Goal: Information Seeking & Learning: Find specific fact

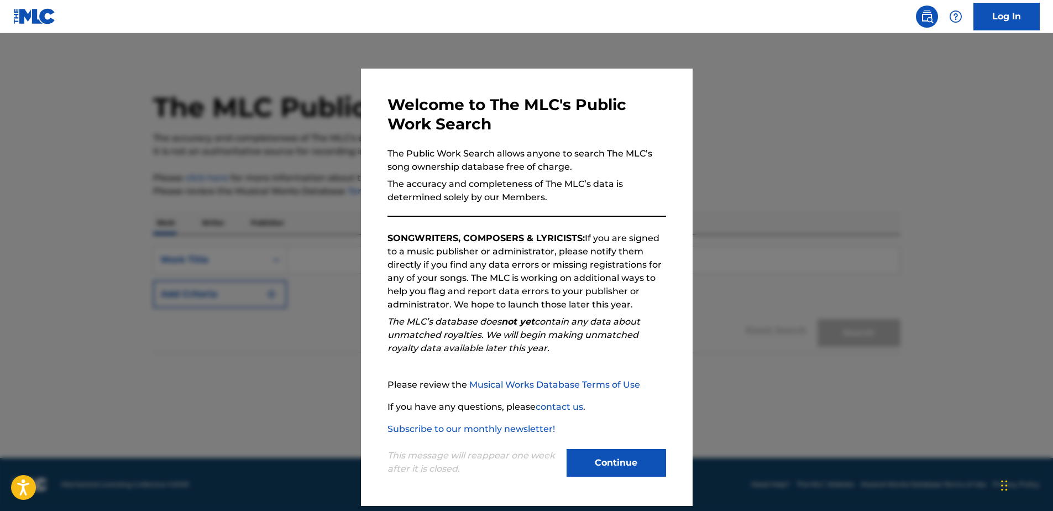
click at [616, 465] on button "Continue" at bounding box center [617, 463] width 100 height 28
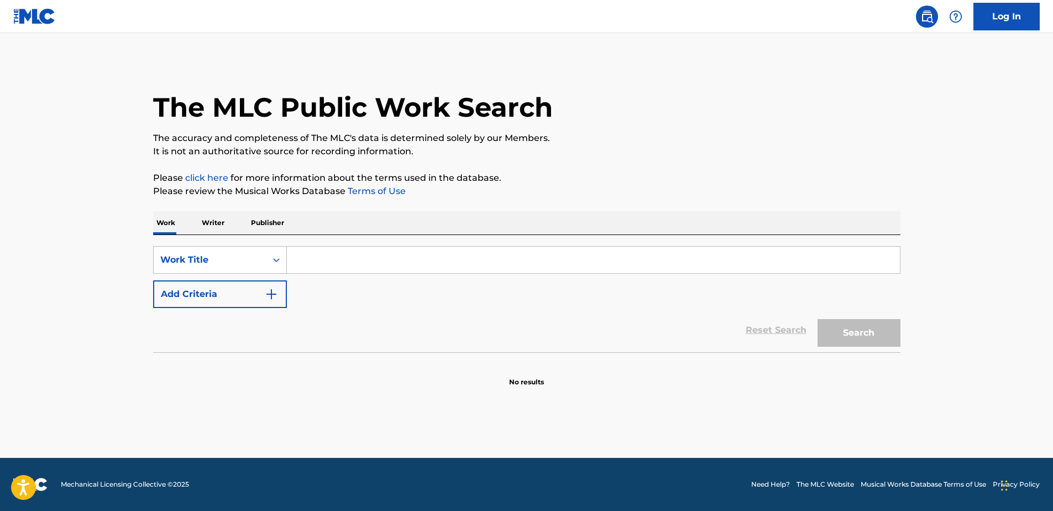
click at [314, 262] on input "Search Form" at bounding box center [593, 260] width 613 height 27
type input "SPACEBASE (MILLENIUM MIX)"
drag, startPoint x: 815, startPoint y: 326, endPoint x: 836, endPoint y: 330, distance: 21.4
click at [824, 328] on div "Search" at bounding box center [856, 330] width 88 height 44
click at [836, 330] on button "Search" at bounding box center [859, 333] width 83 height 28
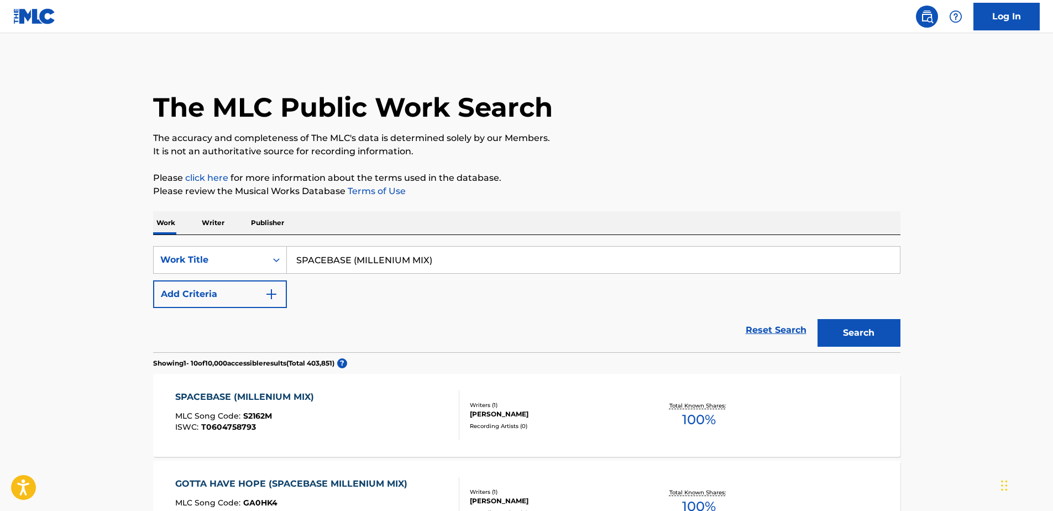
scroll to position [111, 0]
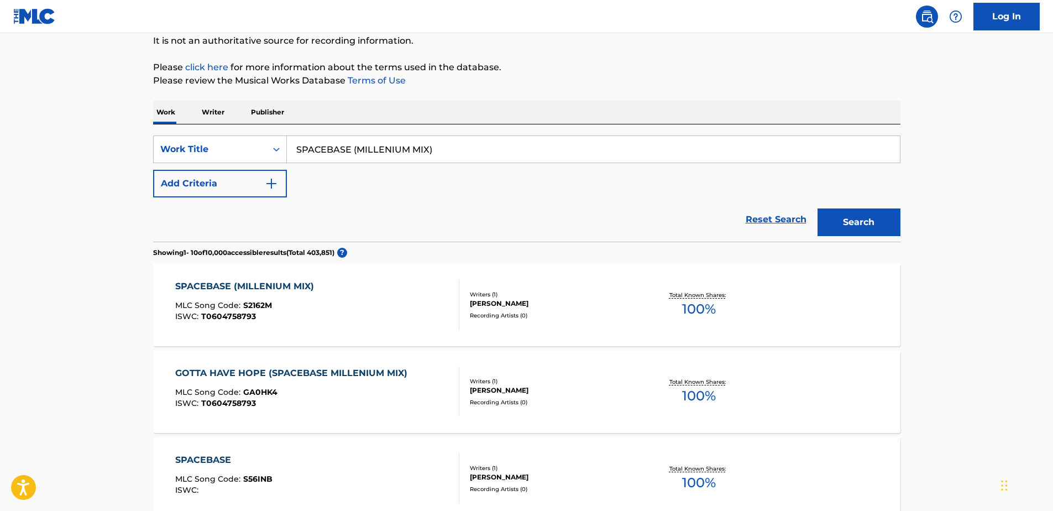
click at [302, 286] on div "SPACEBASE (MILLENIUM MIX)" at bounding box center [247, 286] width 144 height 13
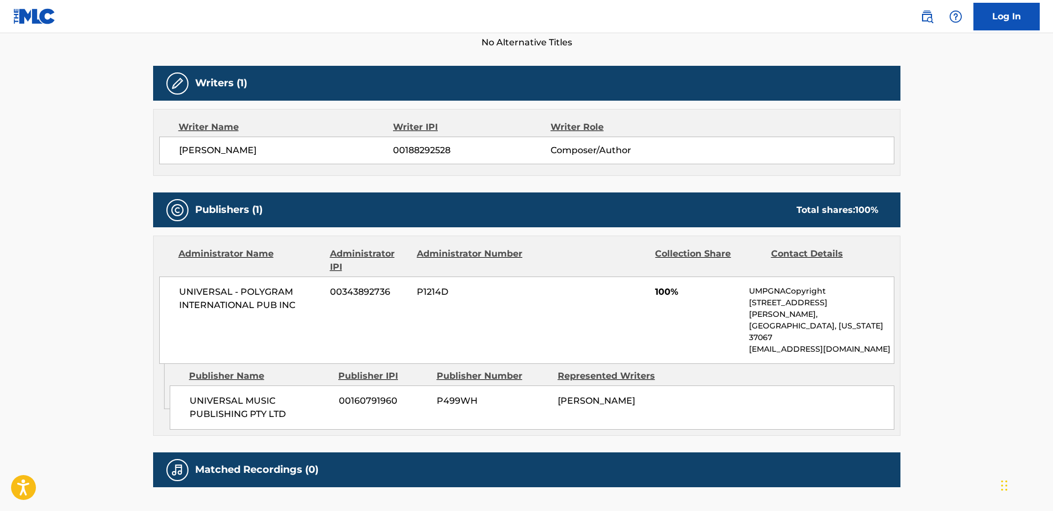
scroll to position [271, 0]
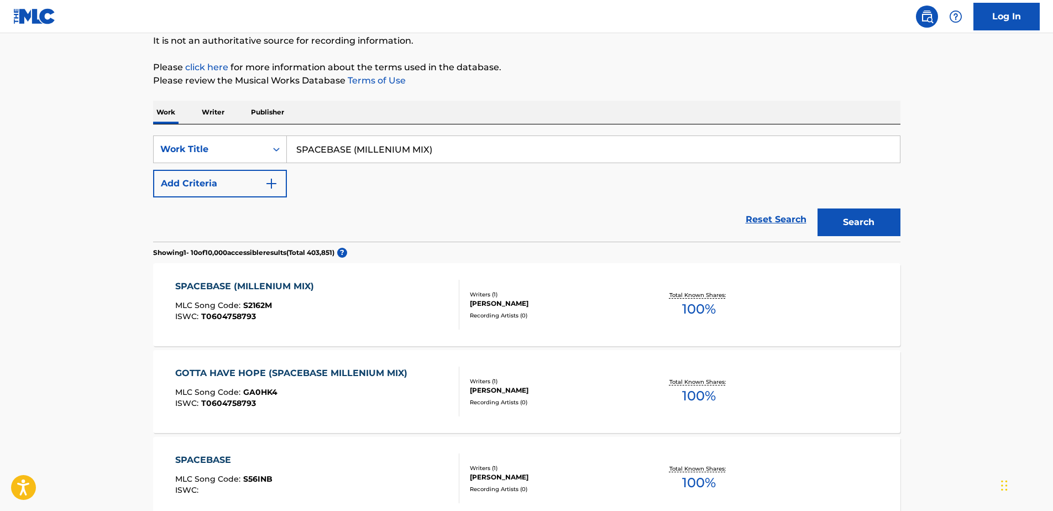
scroll to position [166, 0]
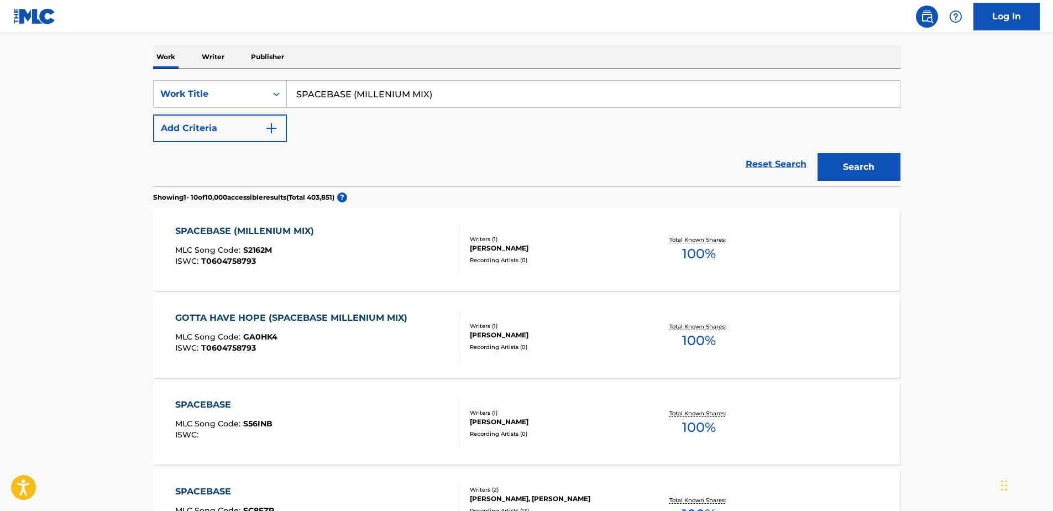
click at [359, 322] on div "GOTTA HAVE HOPE (SPACEBASE MILLENIUM MIX)" at bounding box center [294, 317] width 238 height 13
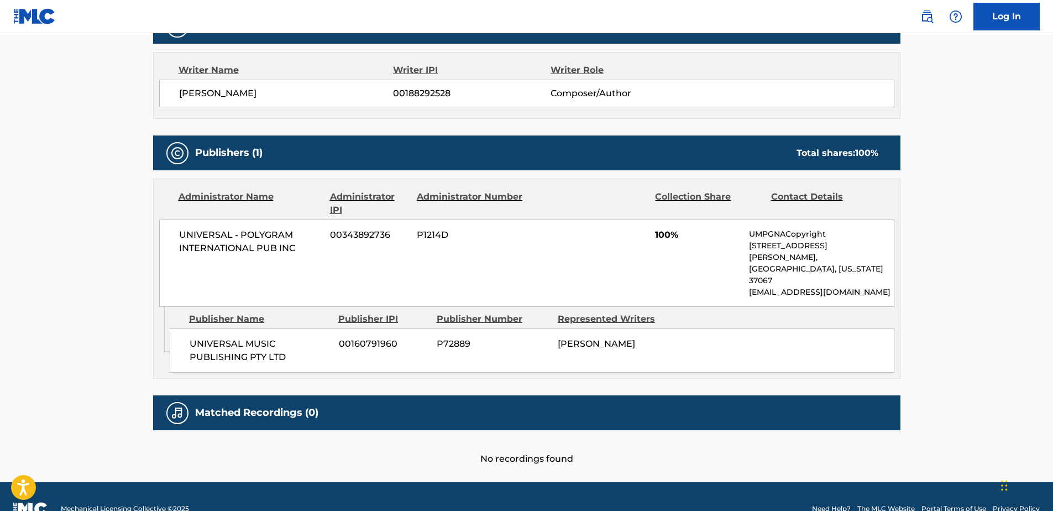
scroll to position [406, 0]
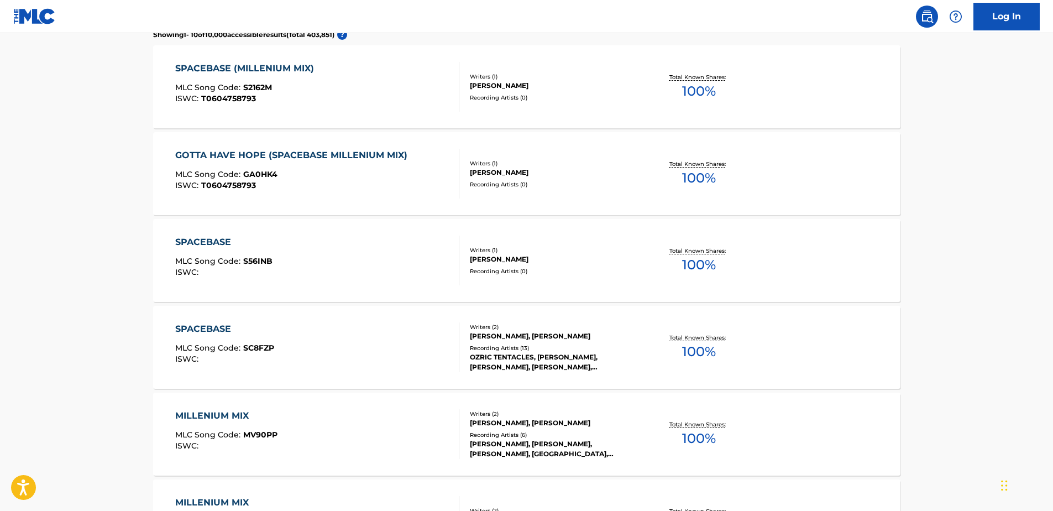
scroll to position [332, 0]
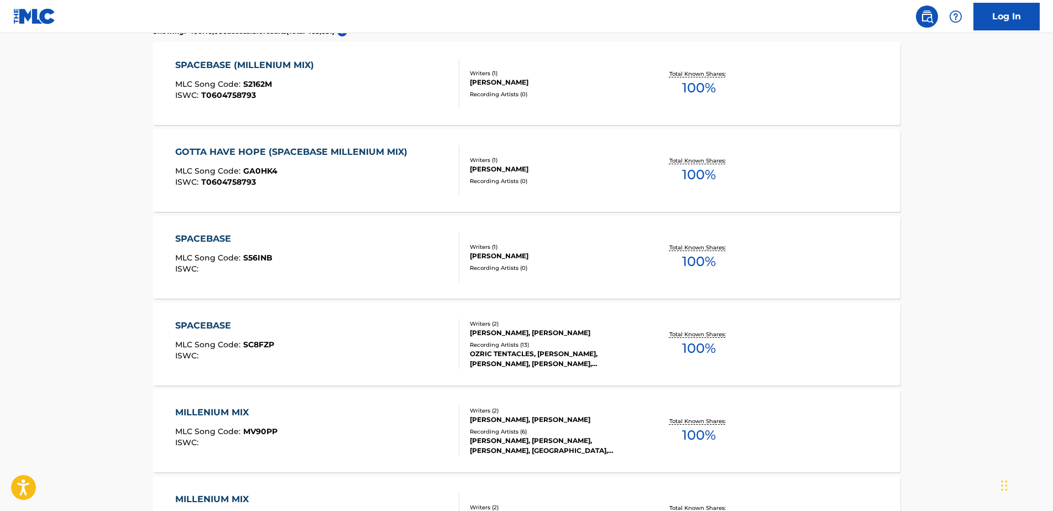
click at [232, 239] on div "SPACEBASE" at bounding box center [223, 238] width 97 height 13
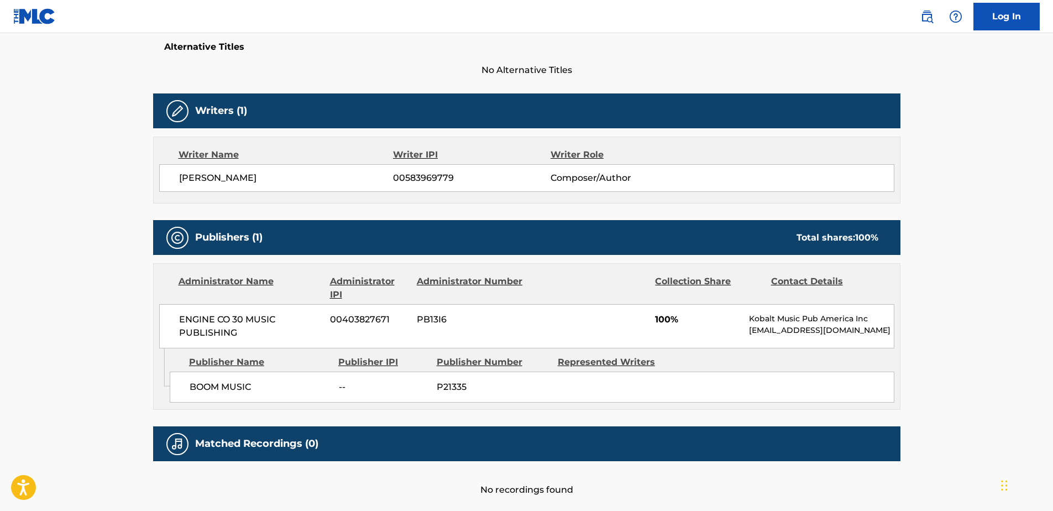
scroll to position [185, 0]
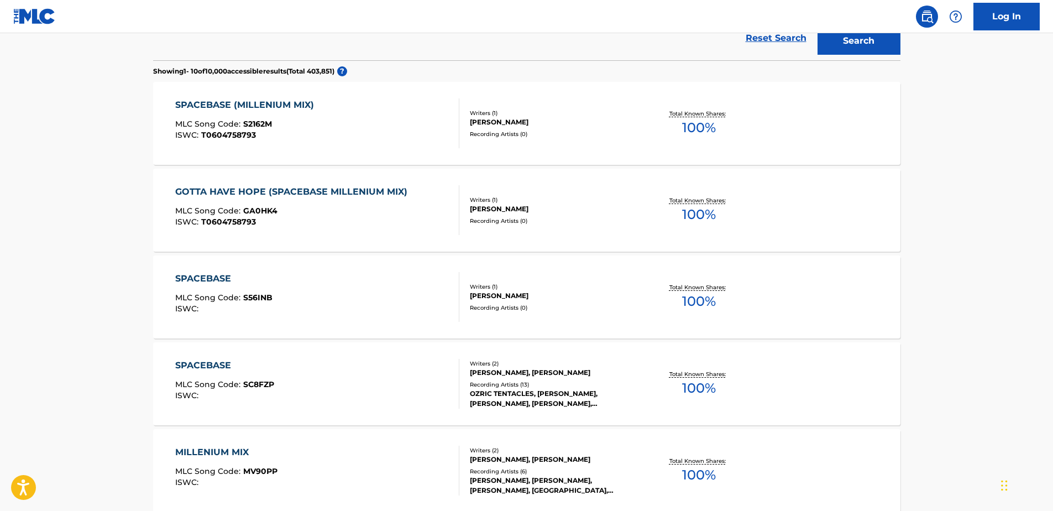
scroll to position [195, 0]
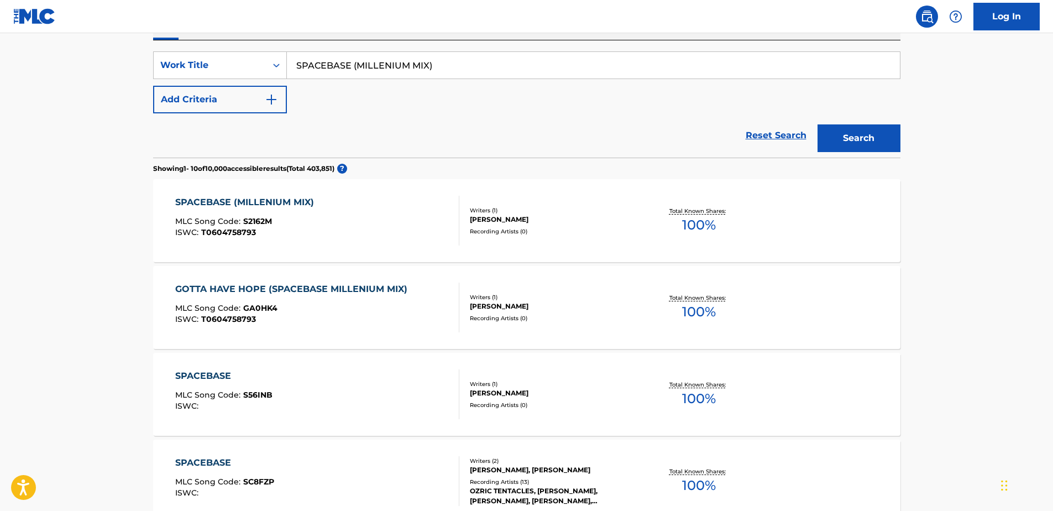
click at [272, 195] on div "SPACEBASE (MILLENIUM MIX) MLC Song Code : S2162M ISWC : T0604758793 Writers ( 1…" at bounding box center [526, 220] width 747 height 83
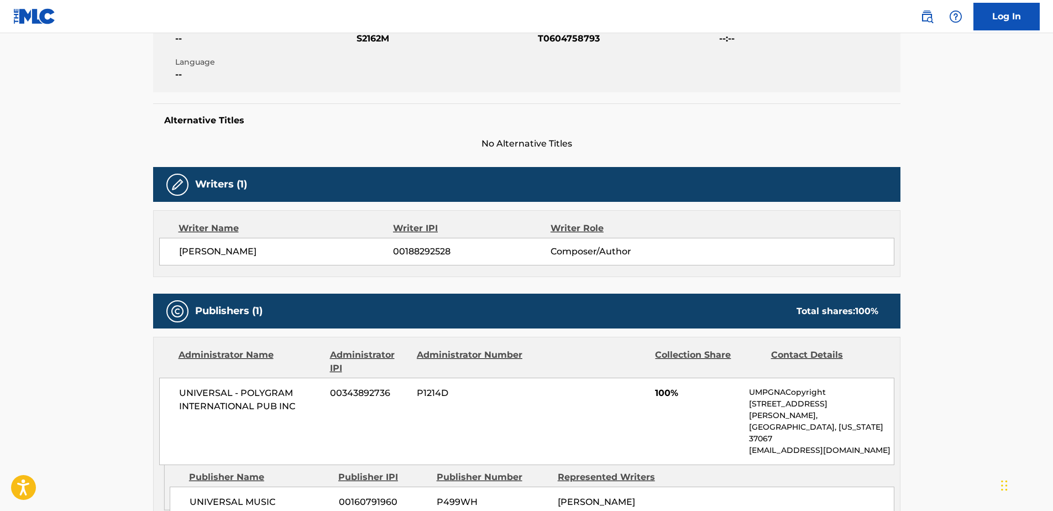
scroll to position [216, 0]
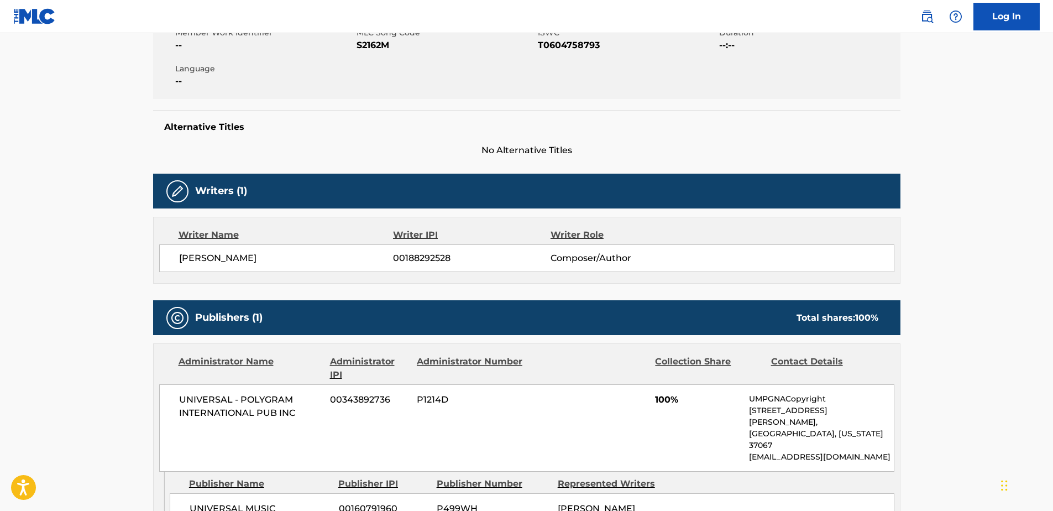
drag, startPoint x: 347, startPoint y: 260, endPoint x: 257, endPoint y: 261, distance: 90.1
click at [257, 261] on span "[PERSON_NAME]" at bounding box center [286, 258] width 215 height 13
copy span "[PERSON_NAME]"
click at [125, 327] on main "< Back to public search results Copy work link SPACEBASE (MILLENIUM MIX) Work D…" at bounding box center [526, 232] width 1053 height 829
drag, startPoint x: 360, startPoint y: 257, endPoint x: 93, endPoint y: 259, distance: 267.6
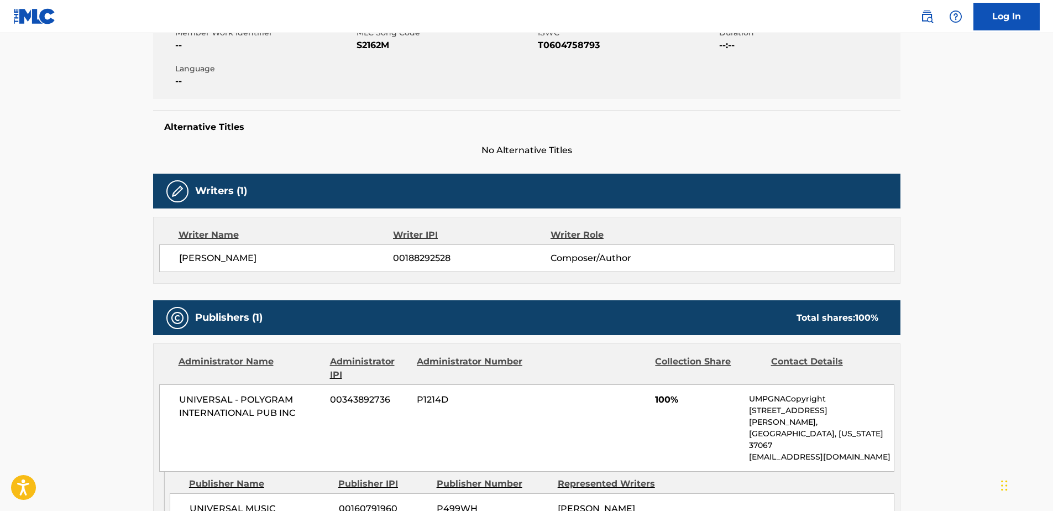
click at [93, 259] on main "< Back to public search results Copy work link SPACEBASE (MILLENIUM MIX) Work D…" at bounding box center [526, 232] width 1053 height 829
click at [104, 247] on main "< Back to public search results Copy work link SPACEBASE (MILLENIUM MIX) Work D…" at bounding box center [526, 232] width 1053 height 829
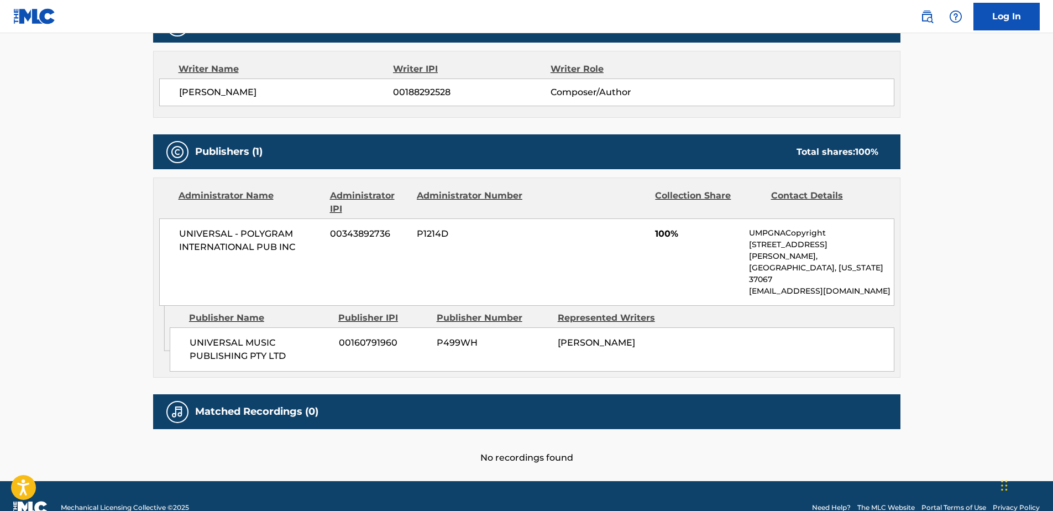
scroll to position [326, 0]
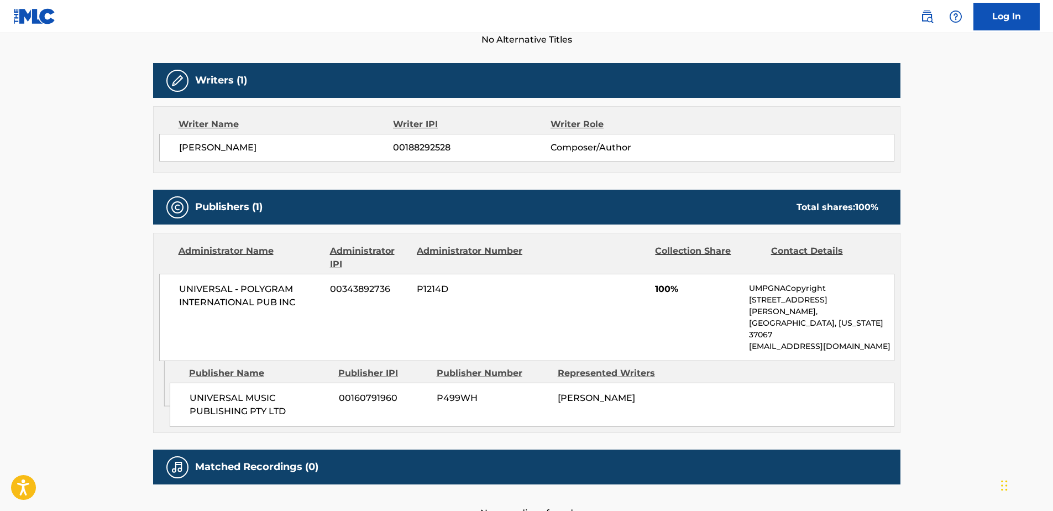
click at [18, 307] on main "< Back to public search results Copy work link SPACEBASE (MILLENIUM MIX) Work D…" at bounding box center [526, 121] width 1053 height 829
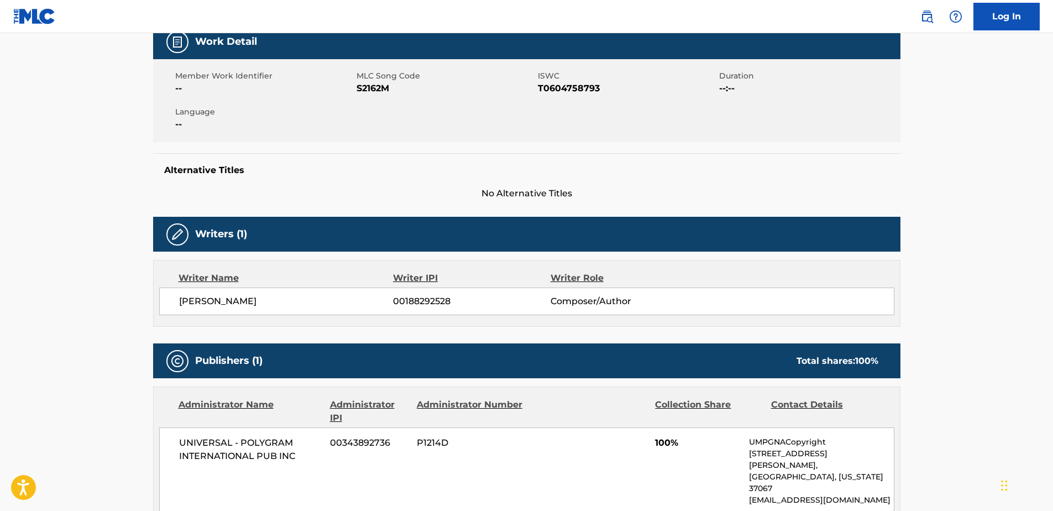
scroll to position [50, 0]
